Goal: Transaction & Acquisition: Subscribe to service/newsletter

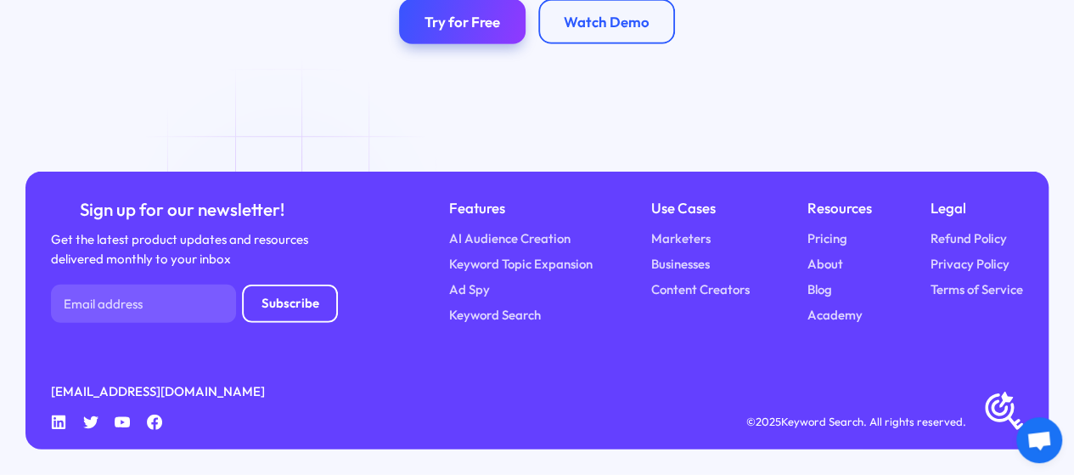
scroll to position [5858, 0]
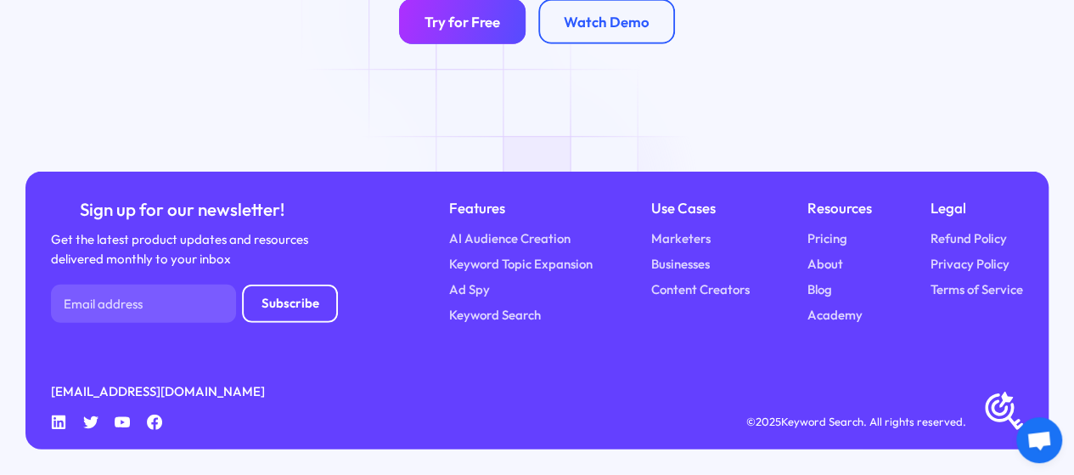
click at [450, 13] on div "Try for Free" at bounding box center [463, 22] width 76 height 18
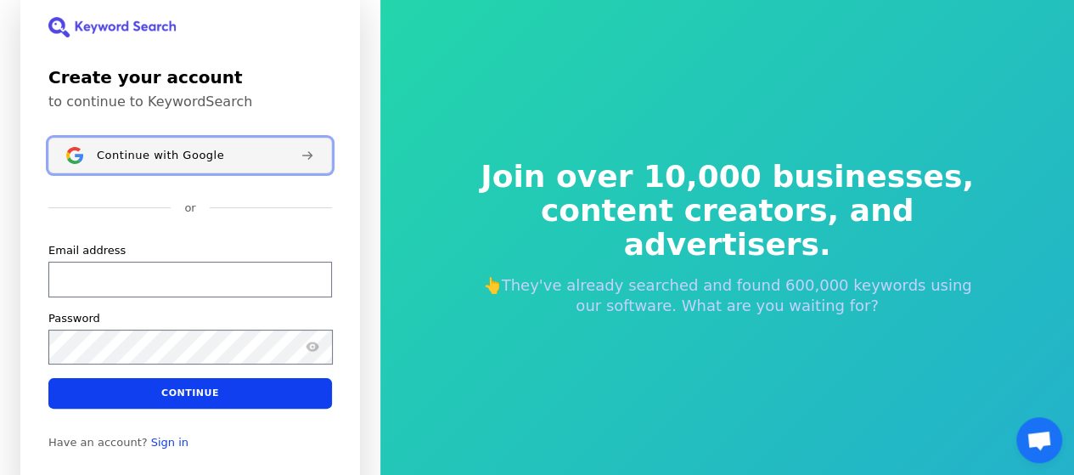
click at [104, 154] on span "Continue with Google" at bounding box center [160, 156] width 127 height 14
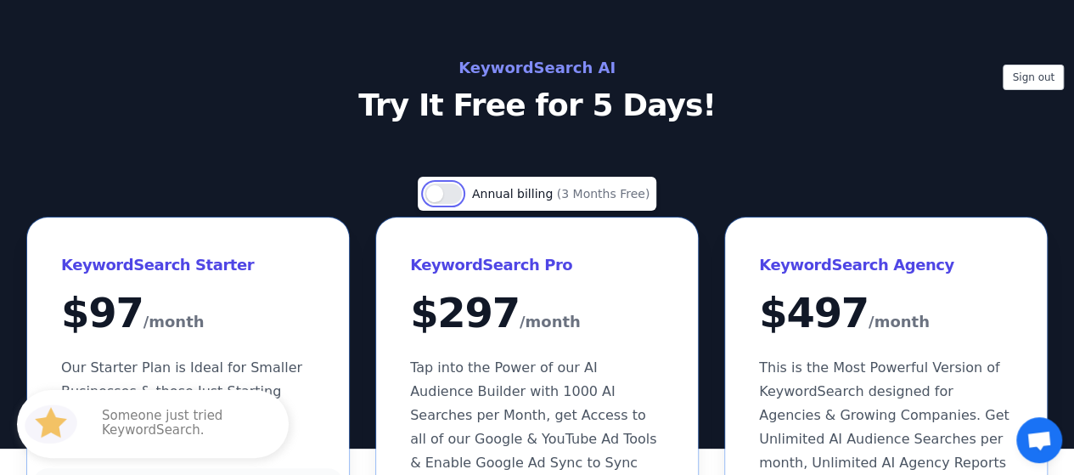
click at [447, 194] on button "Use setting" at bounding box center [443, 193] width 37 height 20
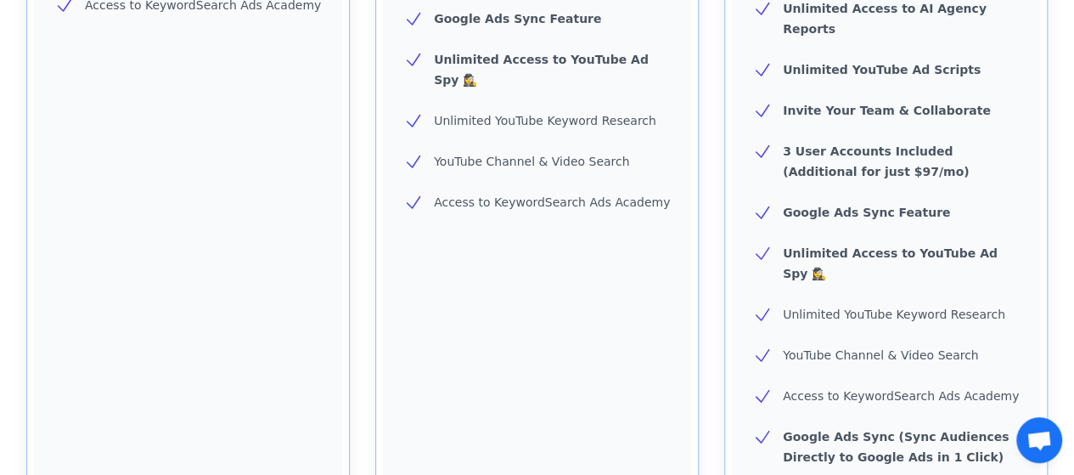
scroll to position [934, 0]
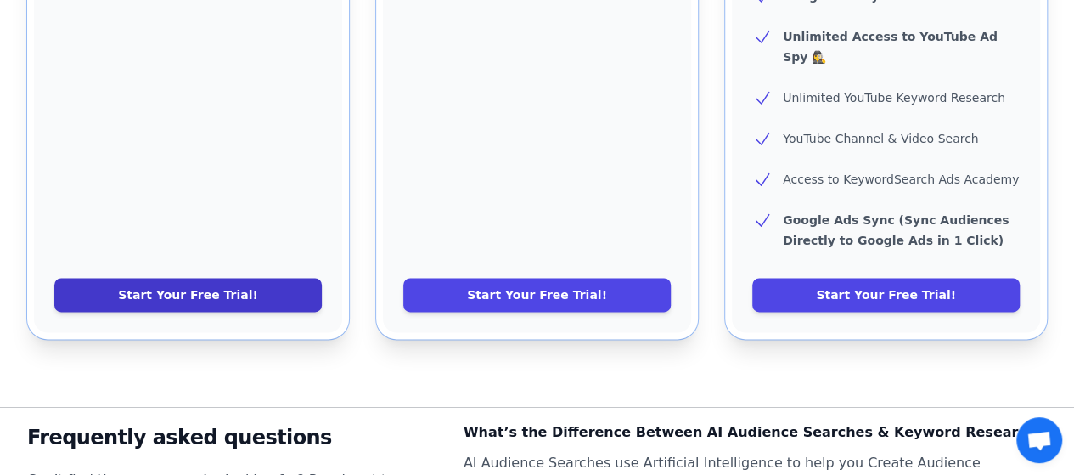
click at [225, 278] on link "Start Your Free Trial!" at bounding box center [187, 295] width 267 height 34
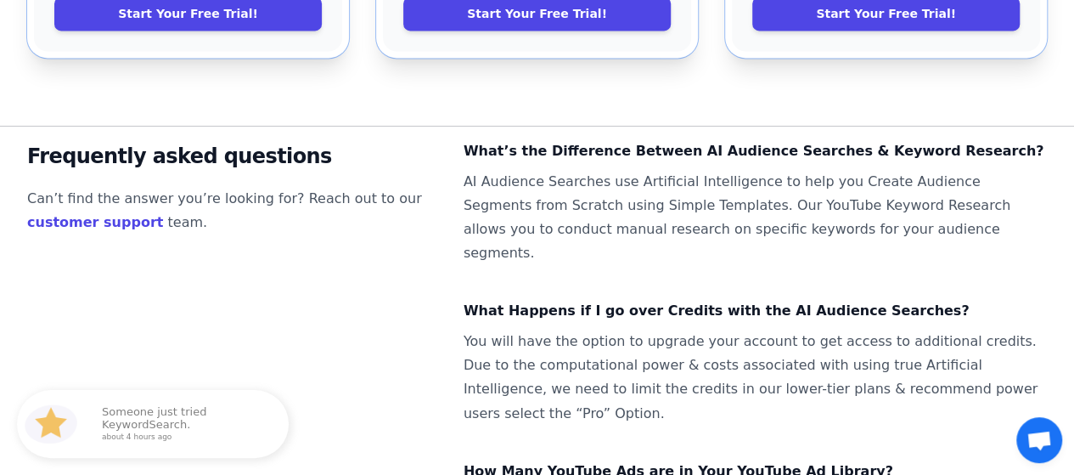
scroll to position [1189, 0]
